Goal: Find specific page/section: Find specific page/section

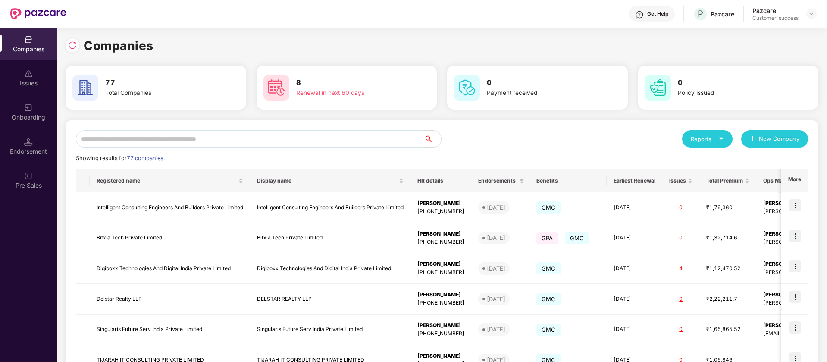
click at [391, 142] on input "text" at bounding box center [250, 138] width 348 height 17
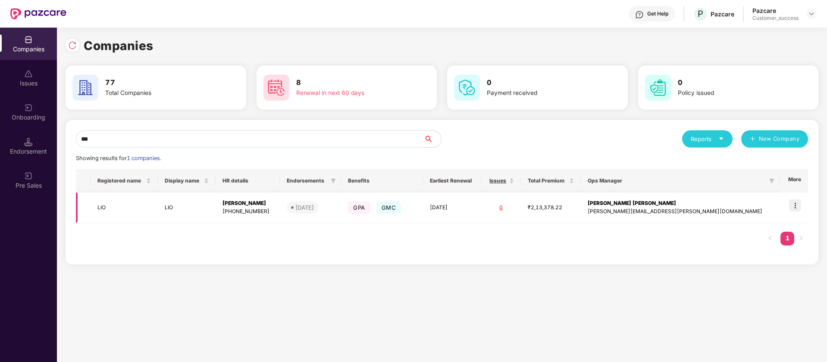
type input "***"
click at [797, 206] on img at bounding box center [795, 205] width 12 height 12
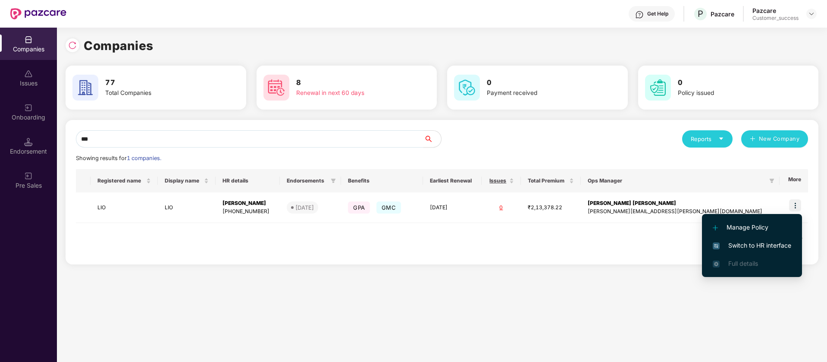
click at [767, 246] on span "Switch to HR interface" at bounding box center [752, 245] width 78 height 9
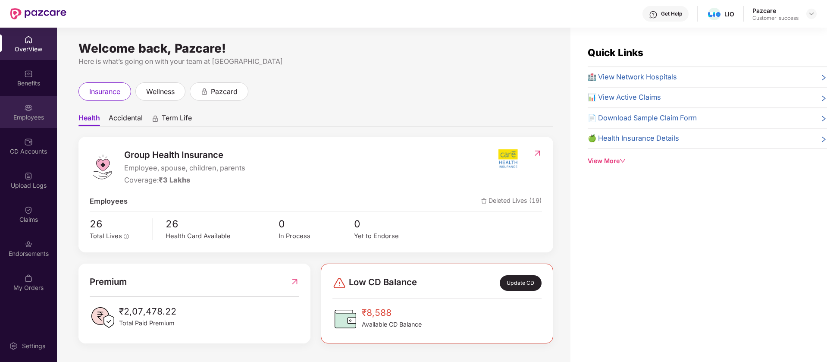
click at [19, 100] on div "Employees" at bounding box center [28, 112] width 57 height 32
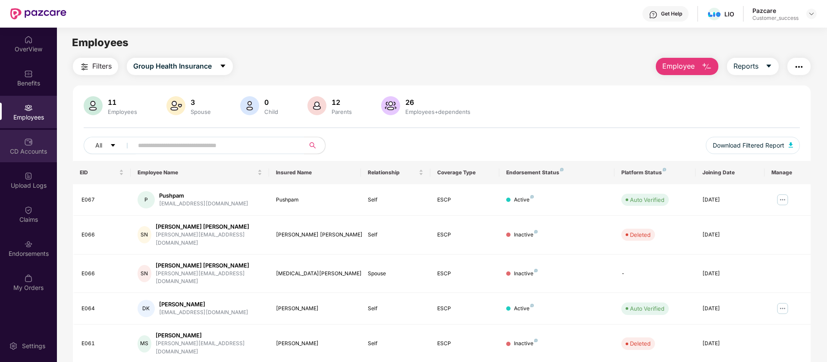
click at [30, 156] on div "CD Accounts" at bounding box center [28, 146] width 57 height 32
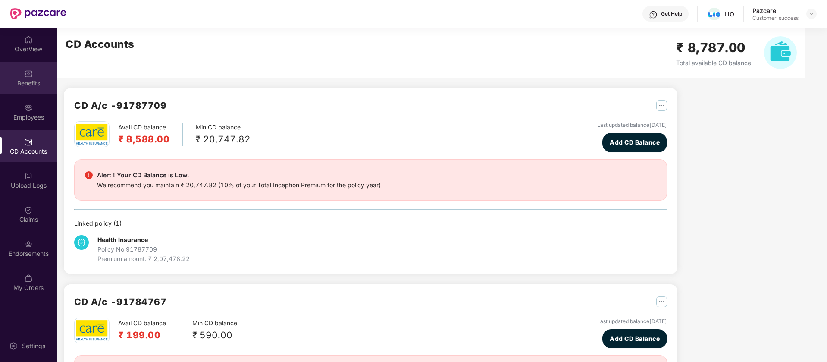
click at [42, 73] on div "Benefits" at bounding box center [28, 78] width 57 height 32
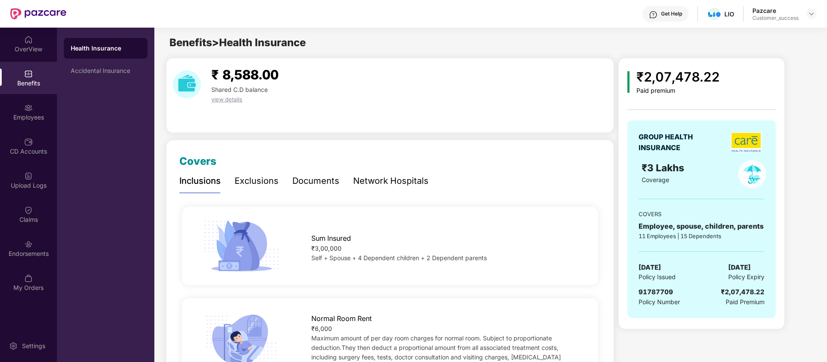
drag, startPoint x: 349, startPoint y: 182, endPoint x: 327, endPoint y: 181, distance: 22.5
click at [347, 182] on div "Inclusions Exclusions Documents Network Hospitals" at bounding box center [303, 181] width 249 height 24
click at [326, 181] on div "Documents" at bounding box center [315, 180] width 47 height 13
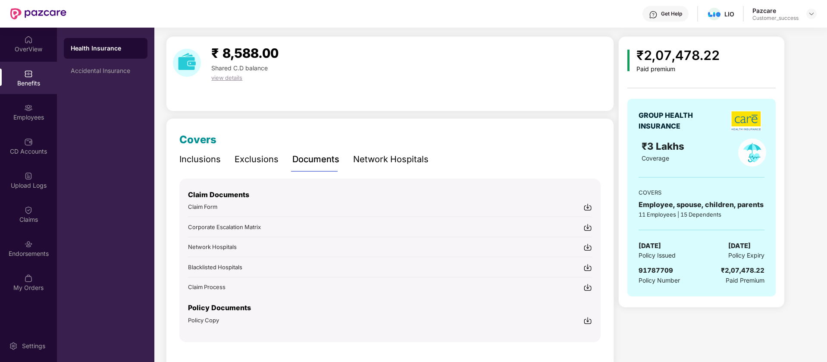
scroll to position [42, 0]
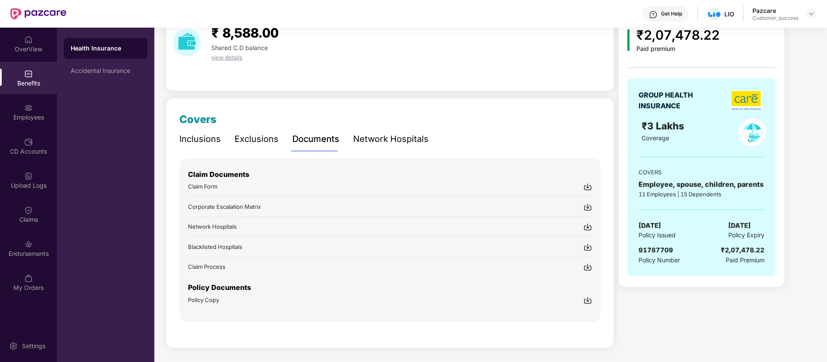
click at [208, 300] on span "Policy Copy" at bounding box center [203, 299] width 31 height 7
click at [812, 13] on img at bounding box center [811, 13] width 7 height 7
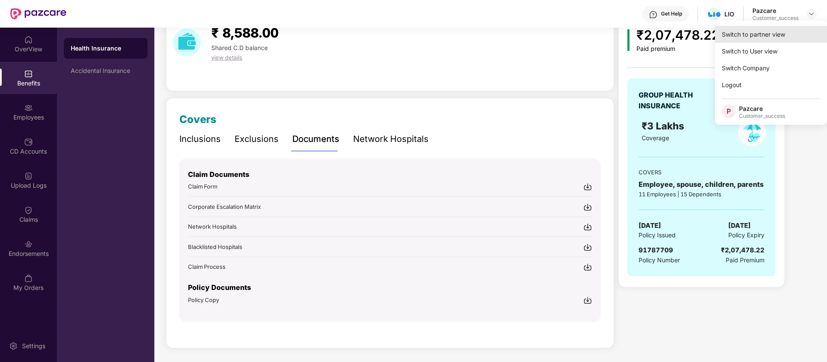
click at [803, 30] on div "Switch to partner view" at bounding box center [771, 34] width 112 height 17
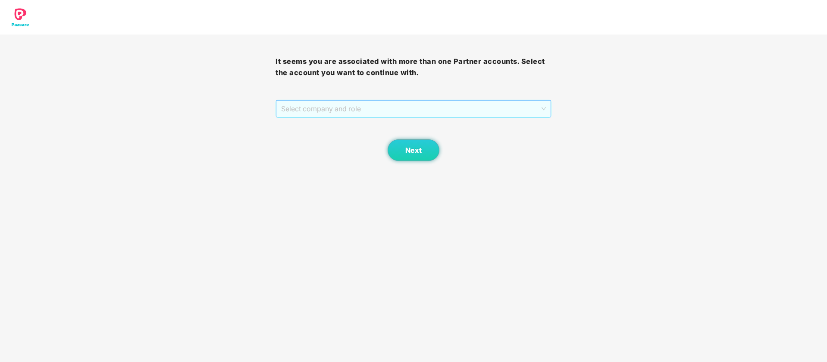
click at [494, 116] on span "Select company and role" at bounding box center [413, 108] width 264 height 16
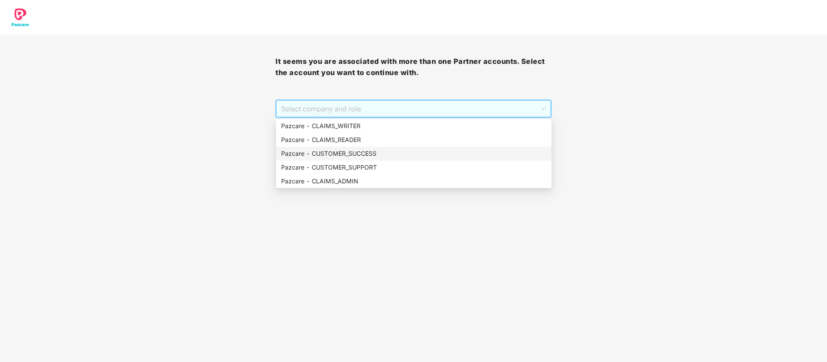
click at [420, 154] on div "Pazcare - CUSTOMER_SUCCESS" at bounding box center [413, 153] width 265 height 9
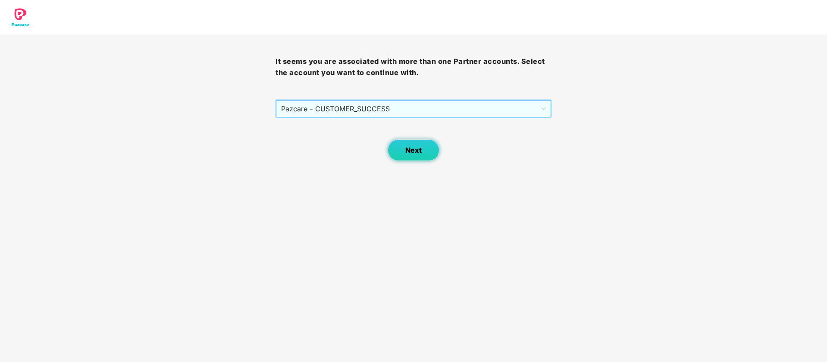
click at [430, 139] on button "Next" at bounding box center [414, 150] width 52 height 22
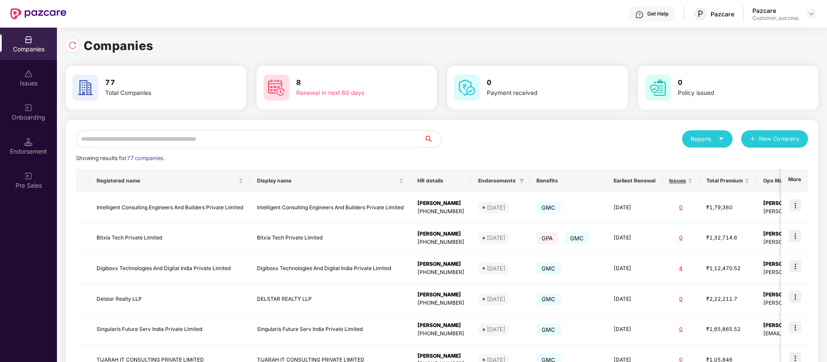
click at [153, 129] on div "Reports New Company Showing results for 77 companies. Registered name Display n…" at bounding box center [442, 329] width 753 height 419
click at [152, 134] on input "text" at bounding box center [250, 138] width 348 height 17
paste input "**********"
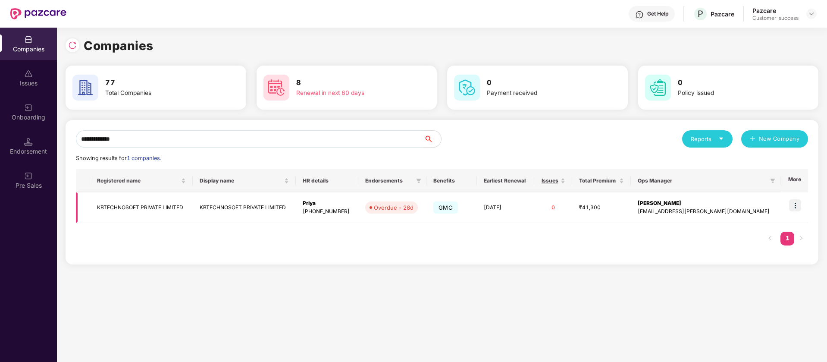
type input "**********"
click at [797, 206] on img at bounding box center [795, 205] width 12 height 12
click at [273, 135] on input "**********" at bounding box center [250, 138] width 348 height 17
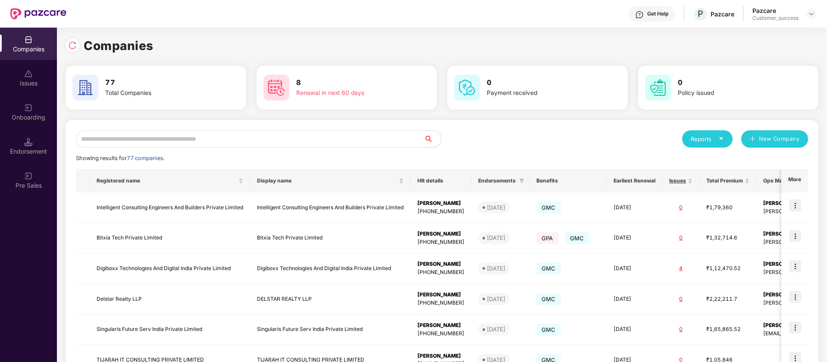
type input "*"
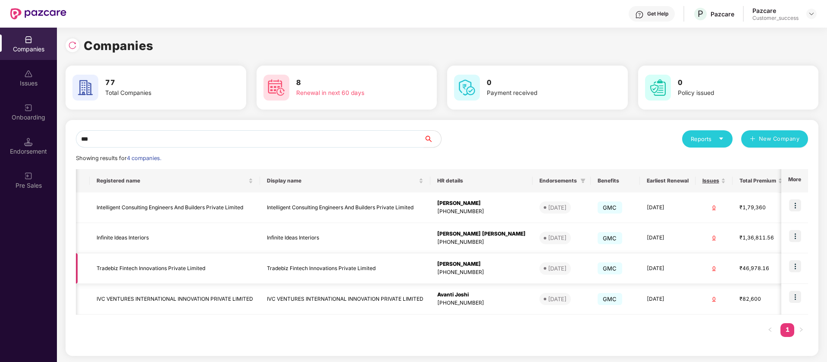
scroll to position [0, 32]
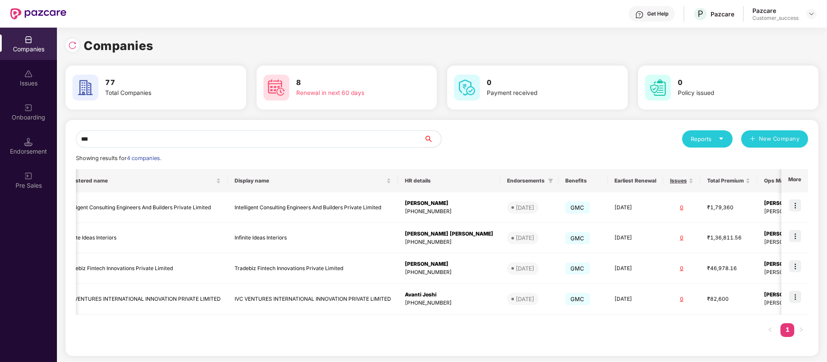
type input "***"
